Goal: Task Accomplishment & Management: Manage account settings

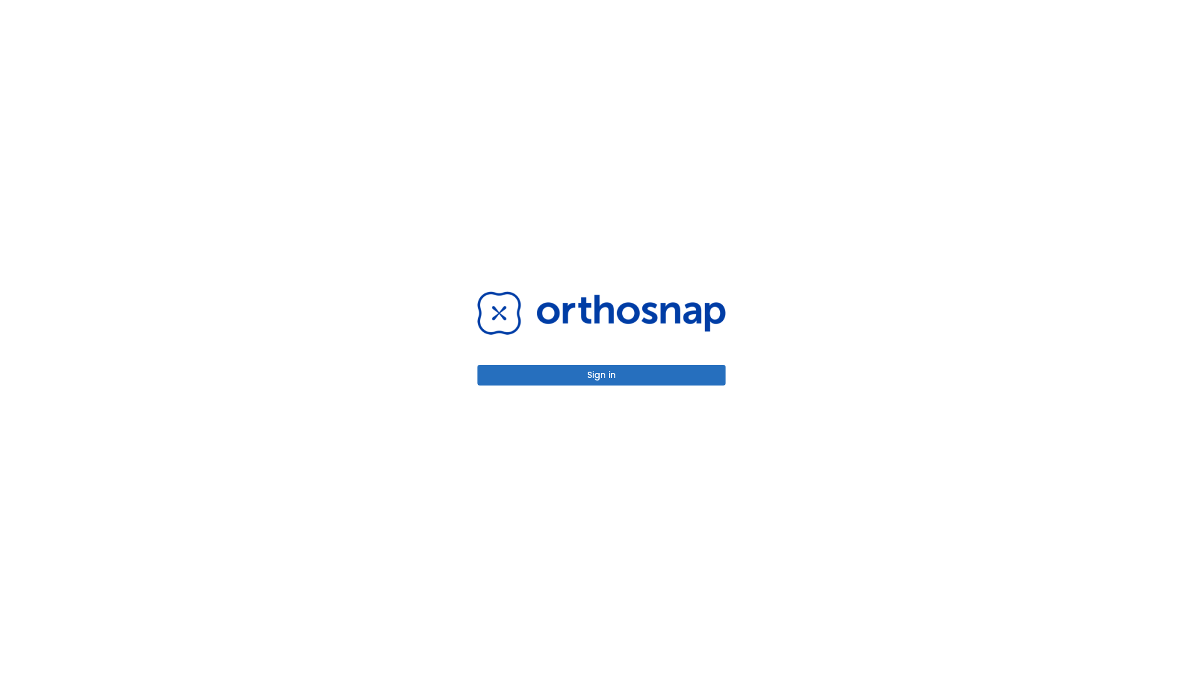
click at [602, 375] on button "Sign in" at bounding box center [601, 375] width 248 height 21
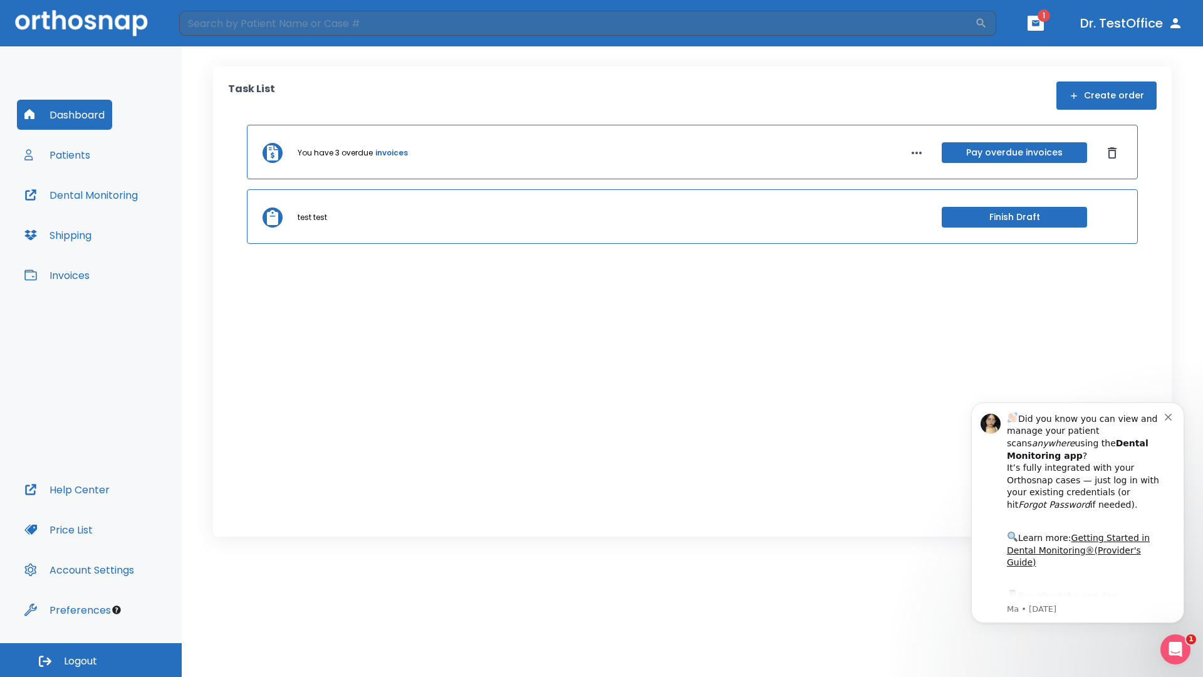
click at [91, 660] on span "Logout" at bounding box center [80, 661] width 33 height 14
